Goal: Transaction & Acquisition: Purchase product/service

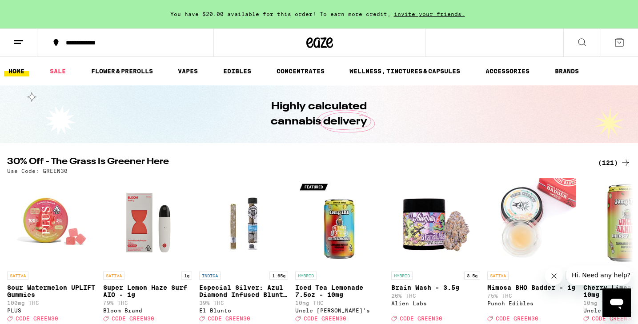
click at [620, 161] on icon at bounding box center [625, 162] width 11 height 11
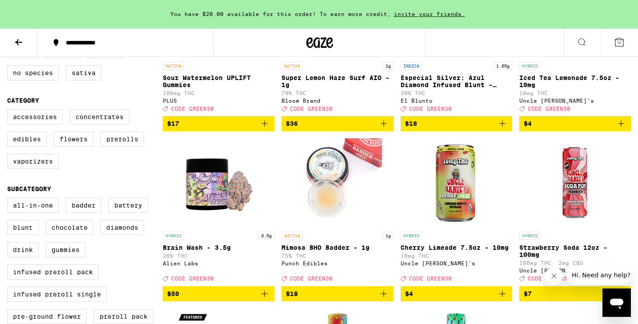
scroll to position [185, 0]
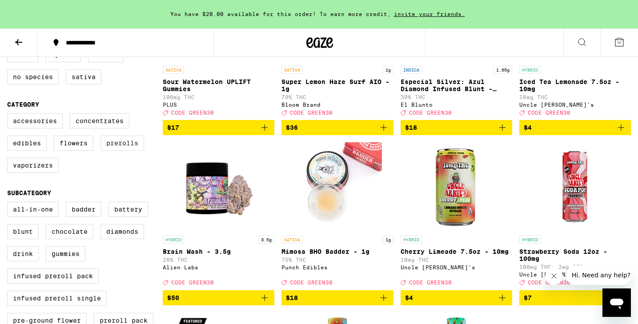
click at [118, 151] on label "Prerolls" at bounding box center [123, 143] width 44 height 15
click at [9, 115] on input "Prerolls" at bounding box center [9, 115] width 0 height 0
checkbox input "true"
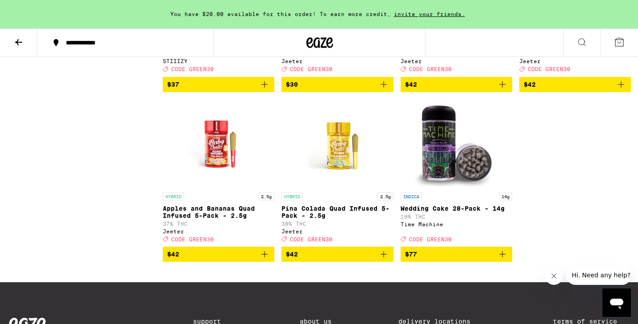
scroll to position [1084, 0]
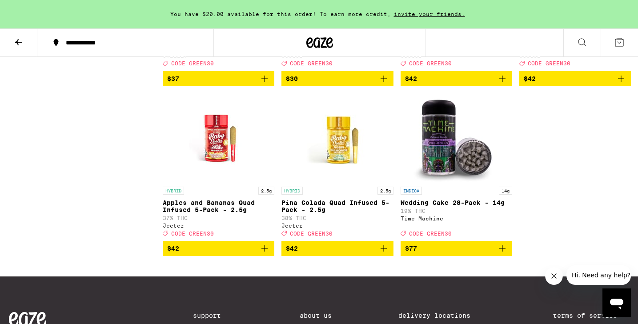
click at [495, 254] on span "$77" at bounding box center [456, 248] width 103 height 11
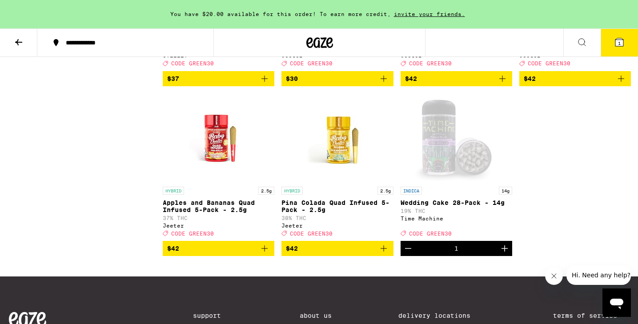
click at [618, 49] on button "1" at bounding box center [619, 43] width 37 height 28
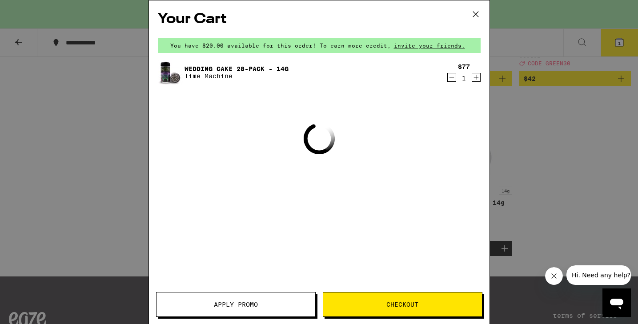
click at [370, 308] on button "Checkout" at bounding box center [403, 304] width 160 height 25
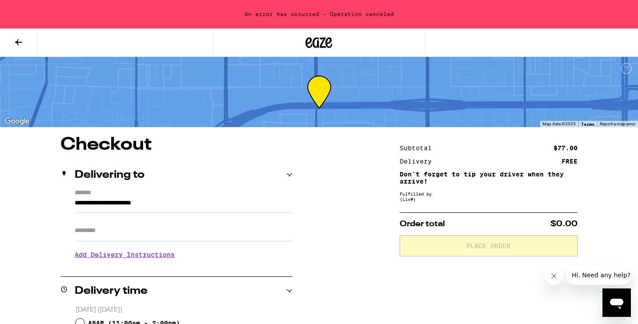
click at [20, 47] on icon at bounding box center [18, 42] width 11 height 11
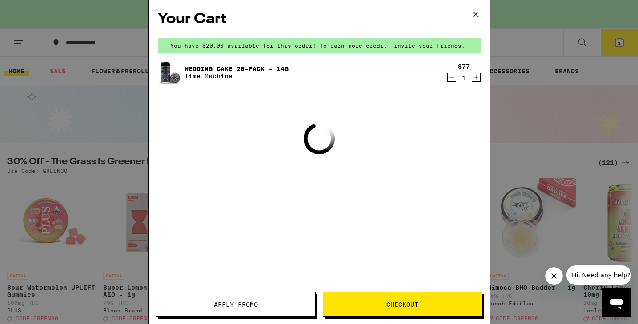
click at [479, 11] on icon at bounding box center [475, 14] width 13 height 13
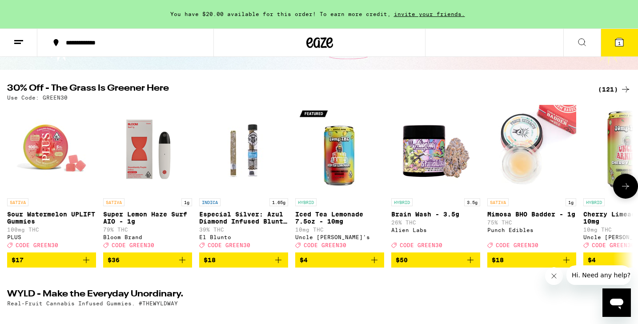
scroll to position [81, 0]
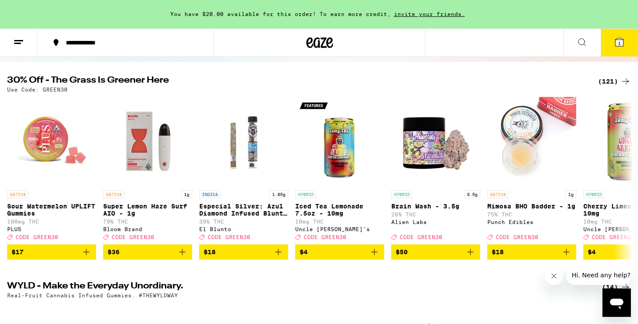
click at [623, 49] on button "1" at bounding box center [619, 43] width 37 height 28
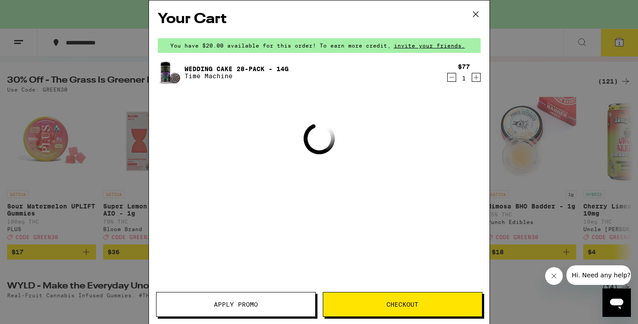
click at [475, 11] on icon at bounding box center [475, 14] width 13 height 13
